Goal: Find specific fact: Find specific fact

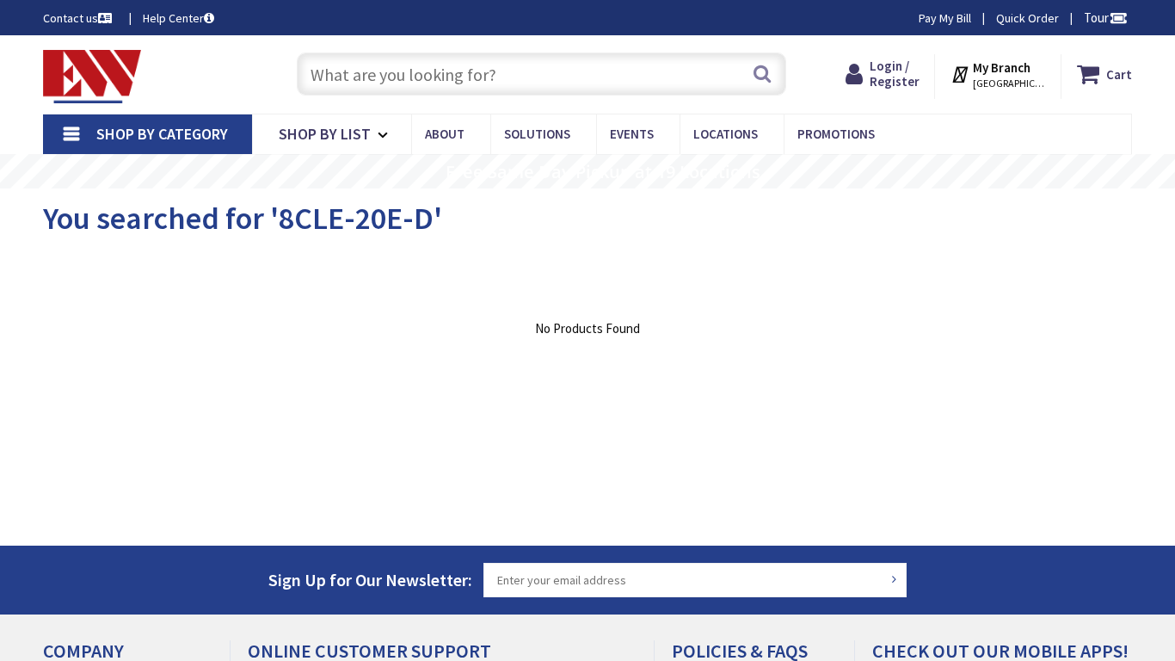
type input "[PERSON_NAME][STREET_ADDRESS]"
